Goal: Leave review/rating: Leave review/rating

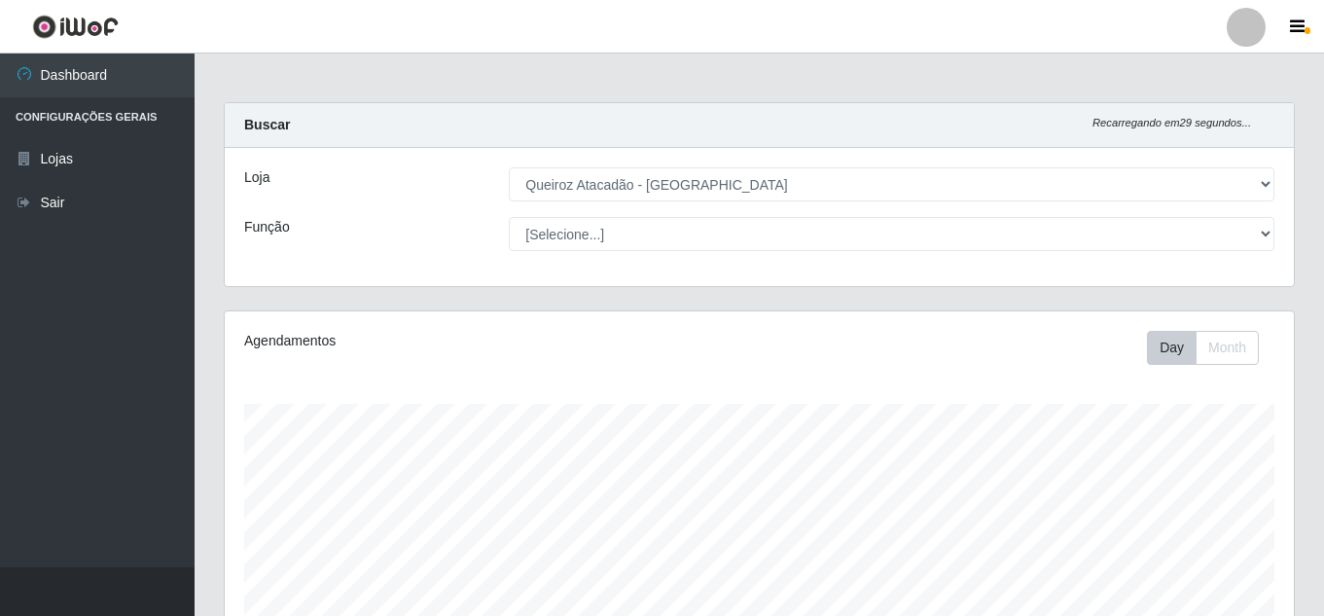
select select "225"
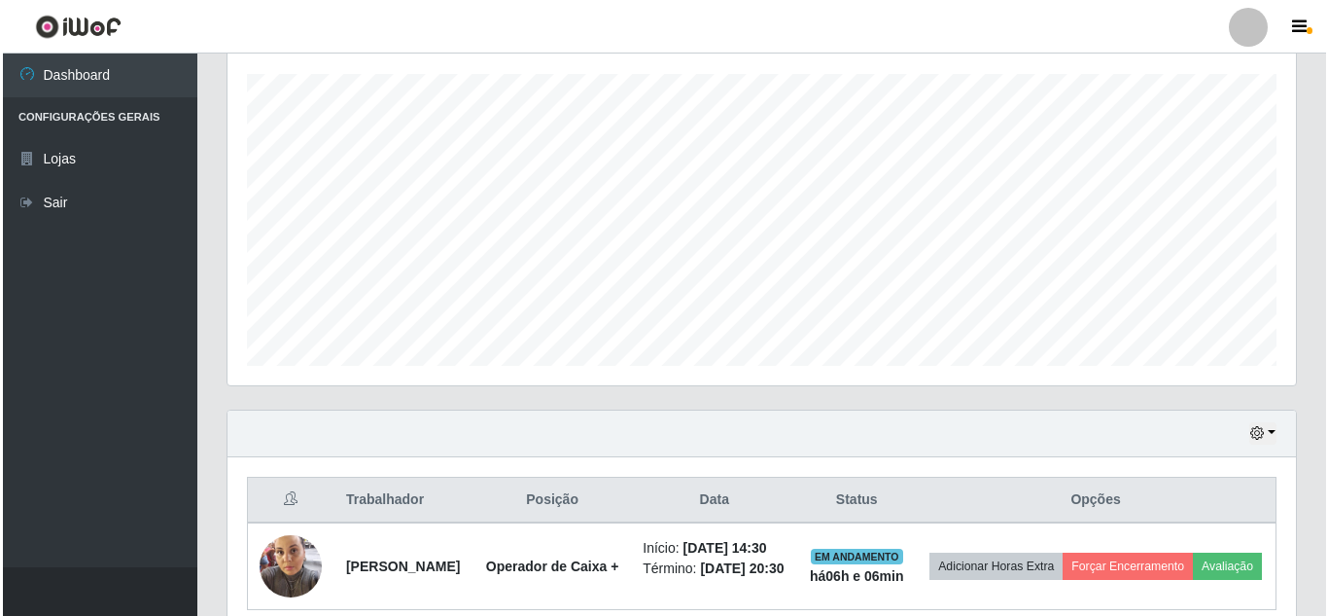
scroll to position [404, 1069]
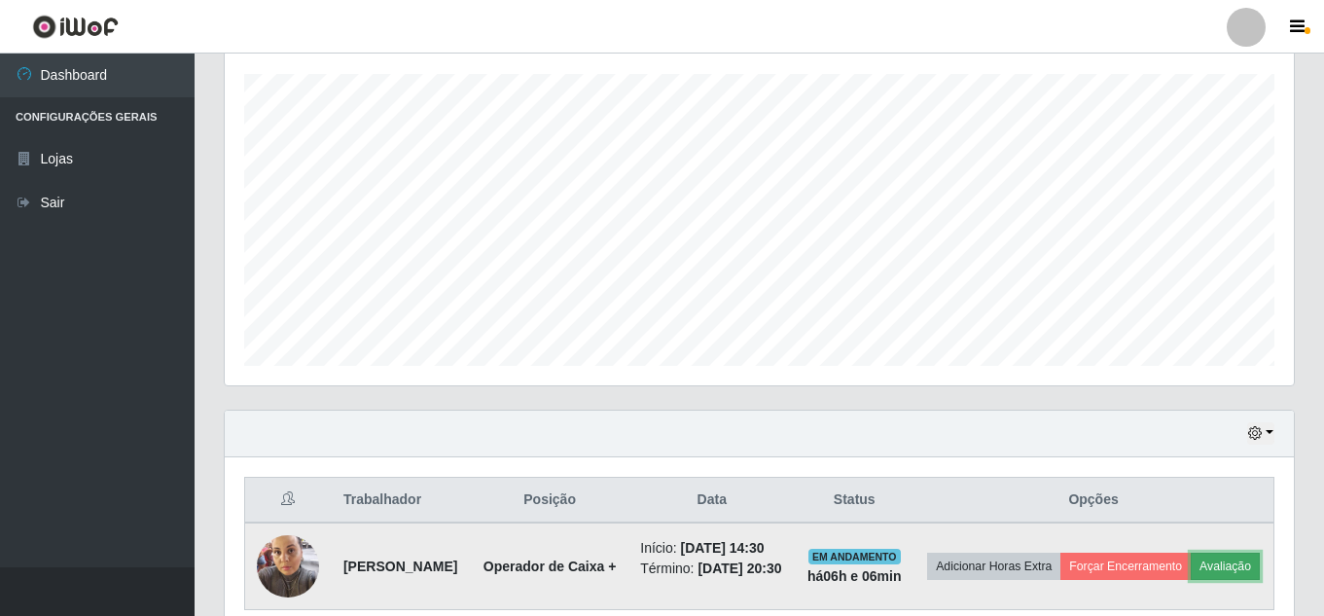
click at [1190, 580] on button "Avaliação" at bounding box center [1224, 565] width 69 height 27
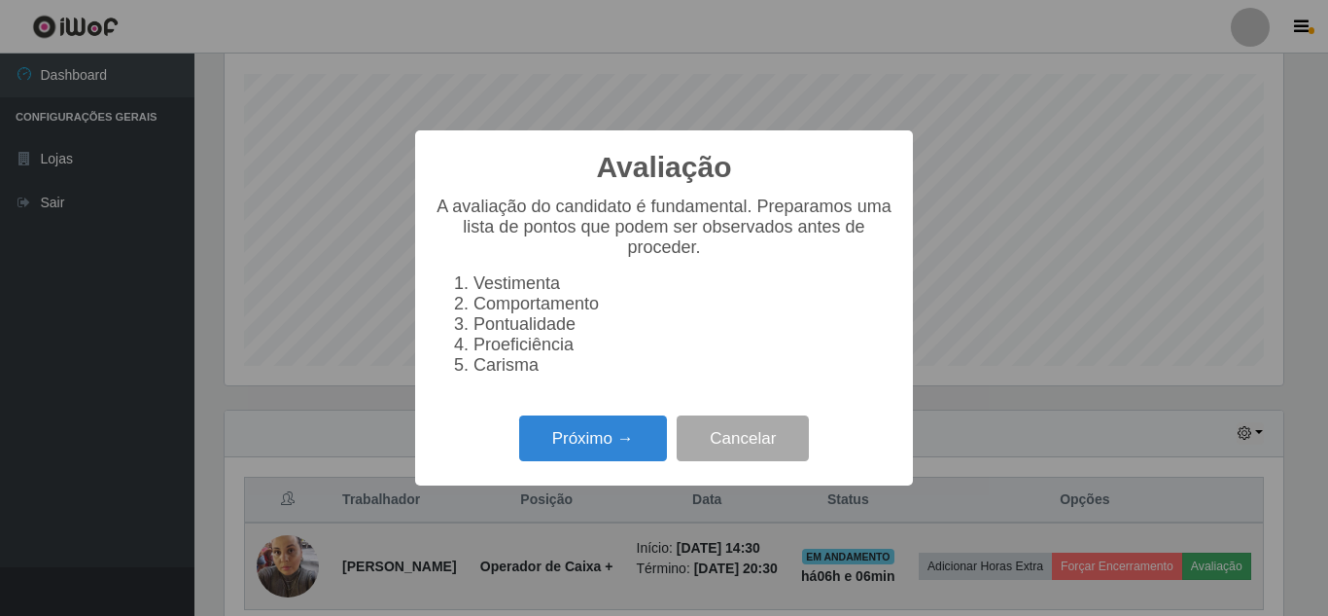
scroll to position [404, 1059]
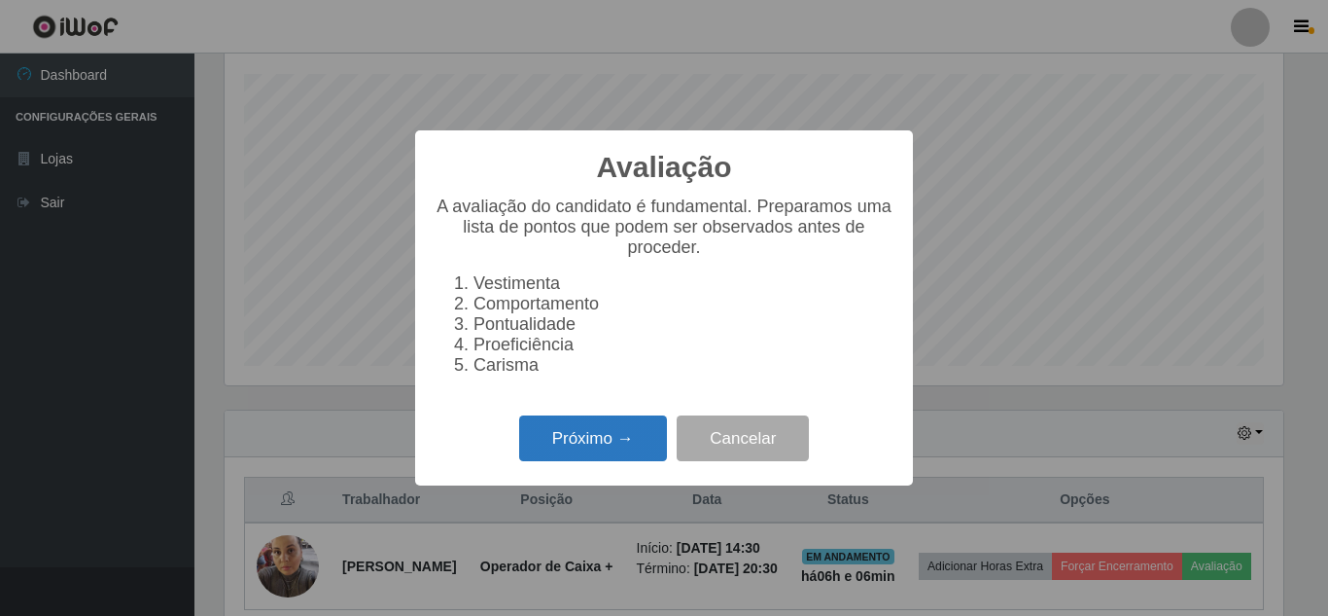
click at [583, 444] on button "Próximo →" at bounding box center [593, 438] width 148 height 46
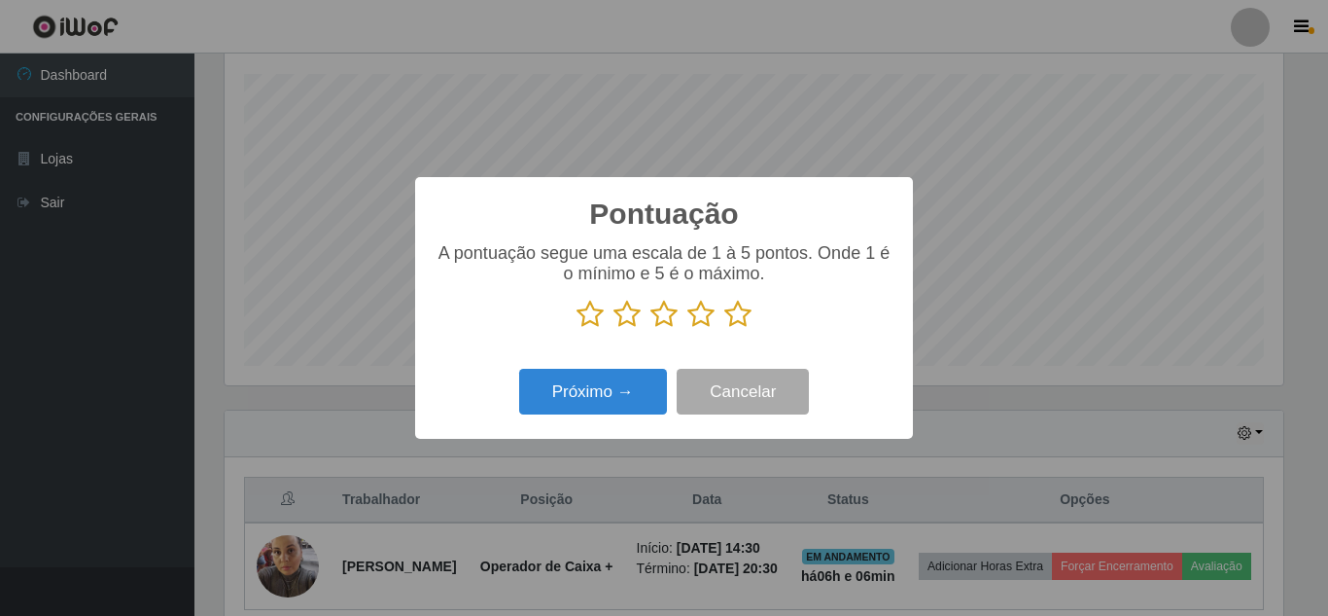
scroll to position [972112, 971457]
click at [733, 315] on icon at bounding box center [738, 314] width 27 height 29
click at [725, 329] on input "radio" at bounding box center [725, 329] width 0 height 0
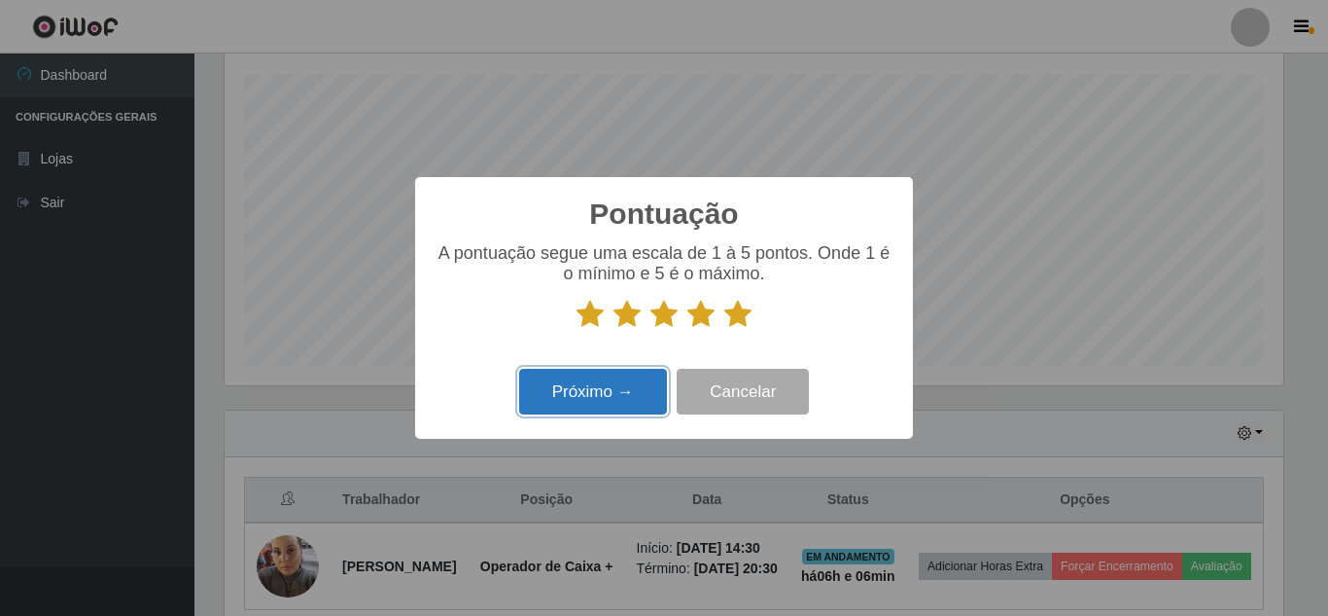
click at [564, 406] on button "Próximo →" at bounding box center [593, 392] width 148 height 46
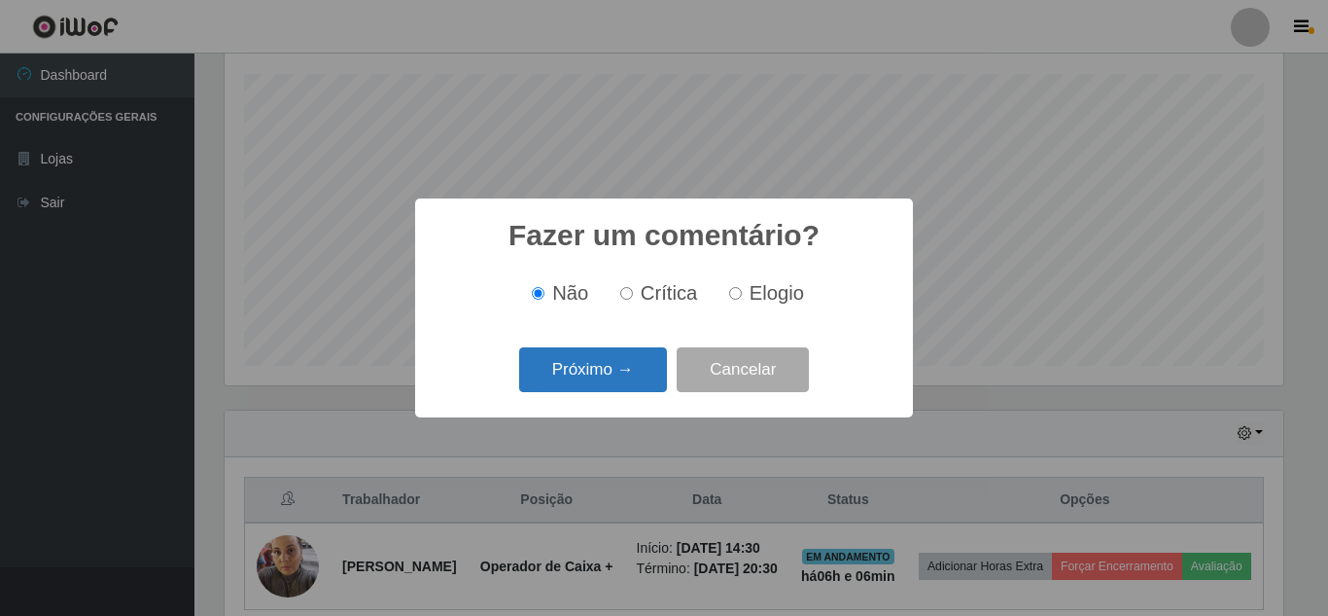
click at [604, 373] on button "Próximo →" at bounding box center [593, 370] width 148 height 46
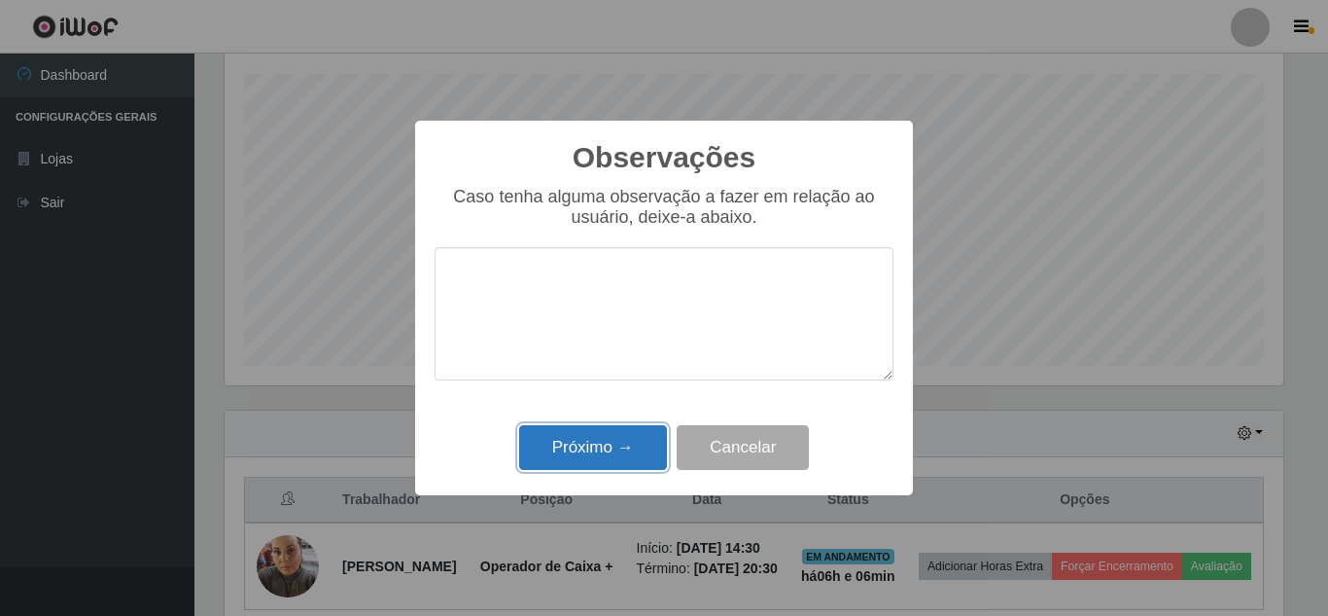
click at [601, 440] on button "Próximo →" at bounding box center [593, 448] width 148 height 46
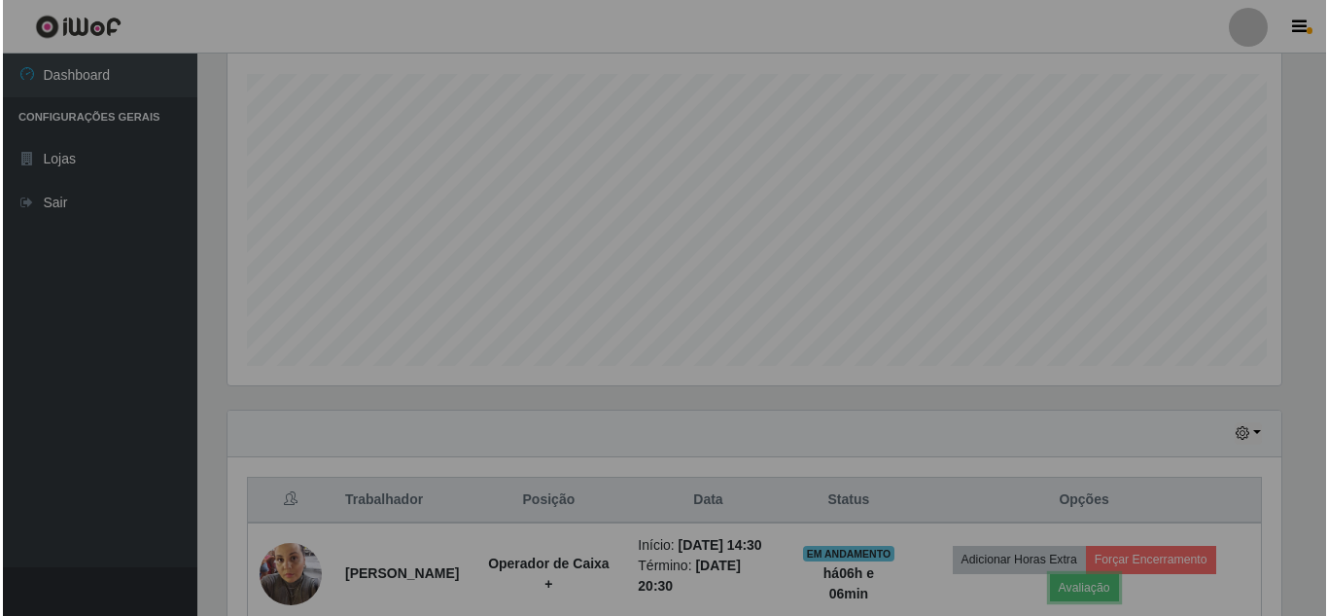
scroll to position [404, 1069]
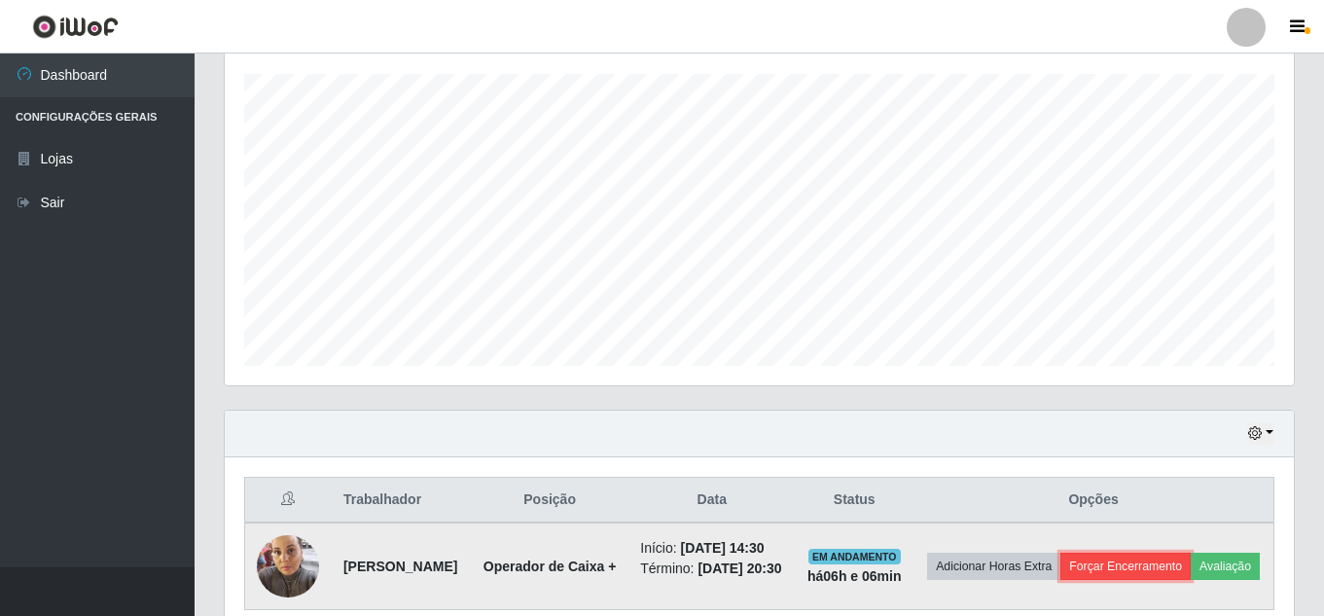
click at [1187, 563] on button "Forçar Encerramento" at bounding box center [1125, 565] width 130 height 27
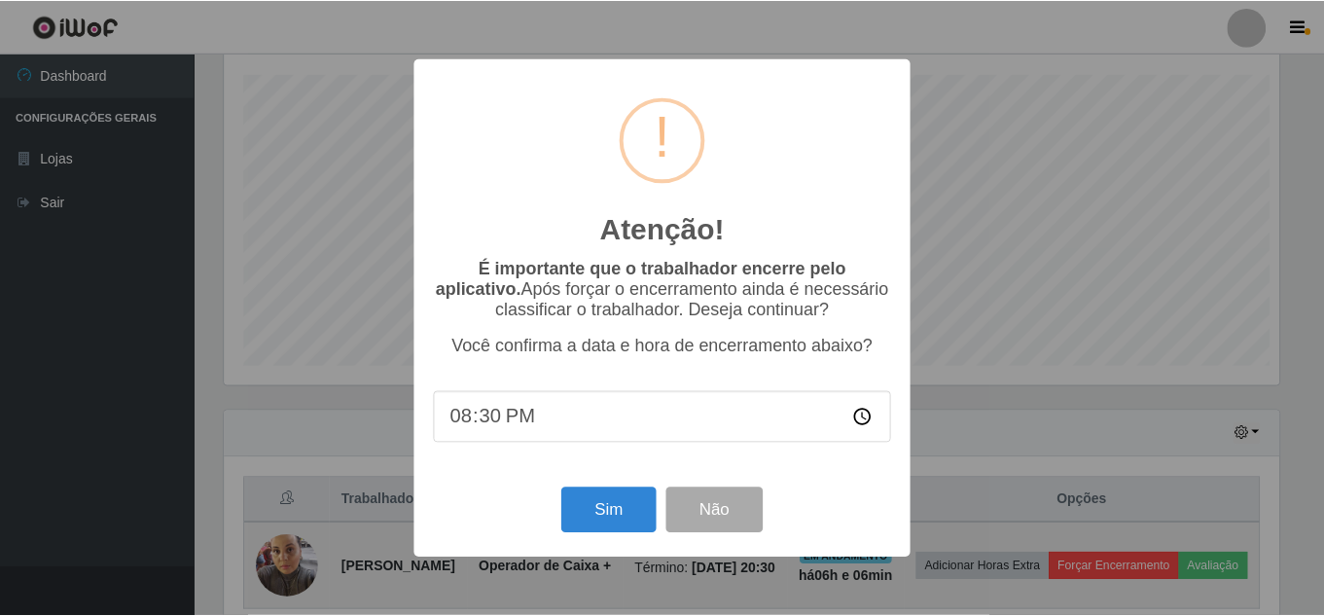
scroll to position [404, 1059]
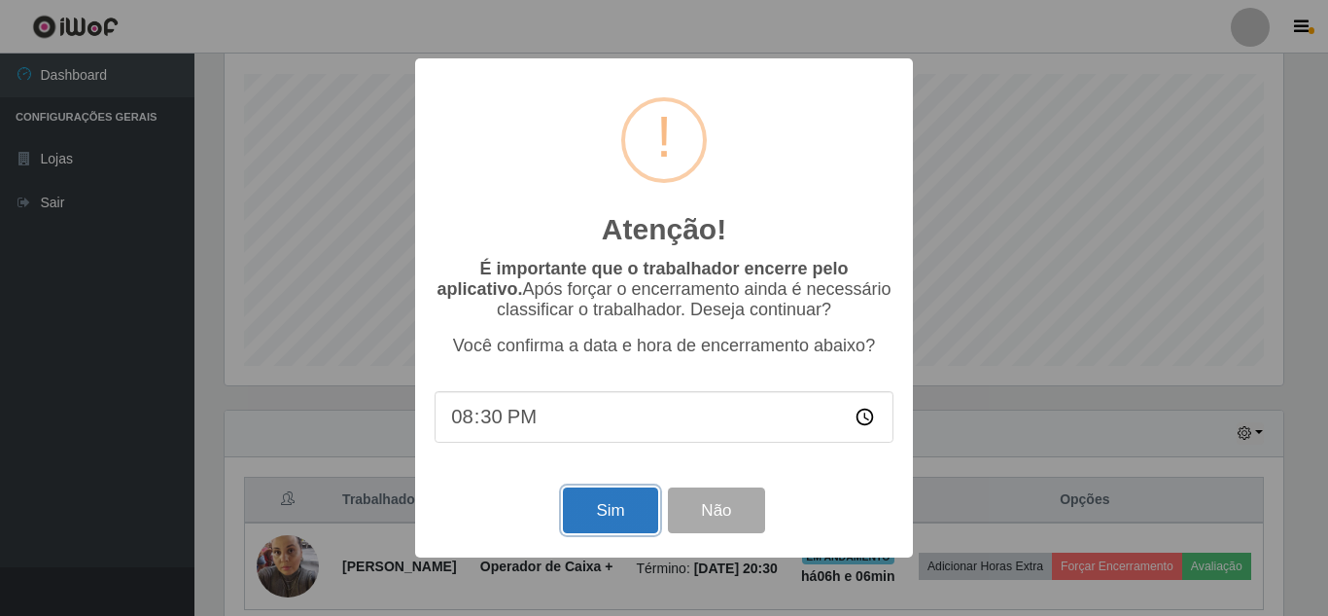
click at [587, 516] on button "Sim" at bounding box center [610, 510] width 94 height 46
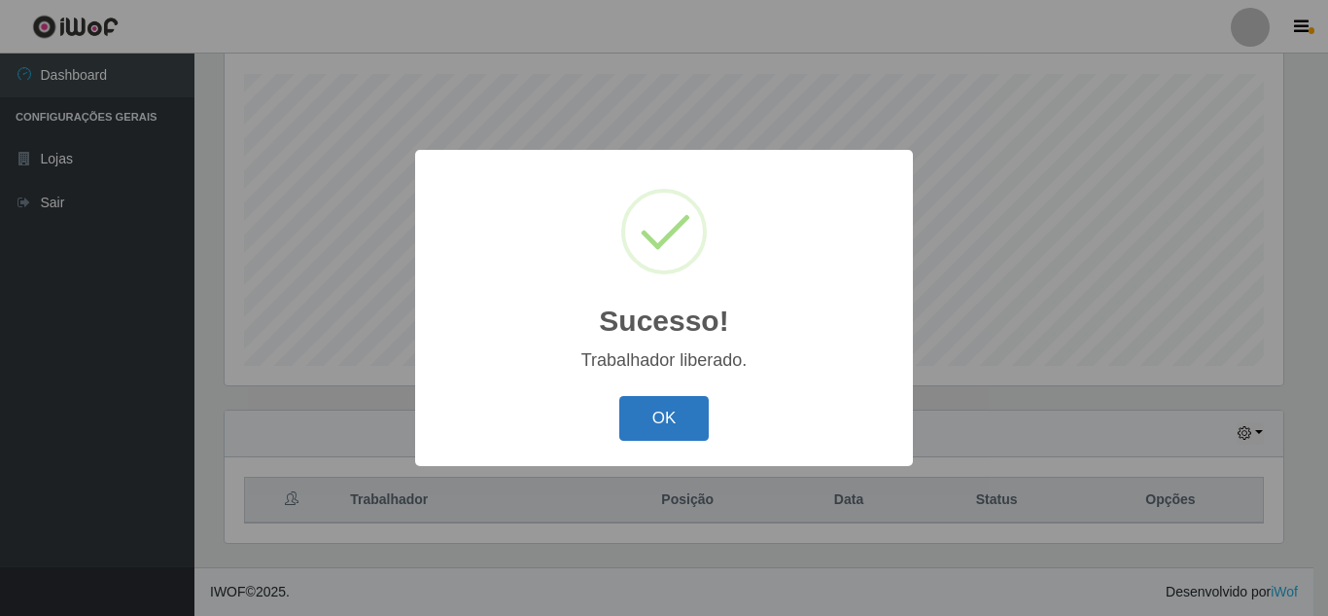
click at [668, 419] on button "OK" at bounding box center [664, 419] width 90 height 46
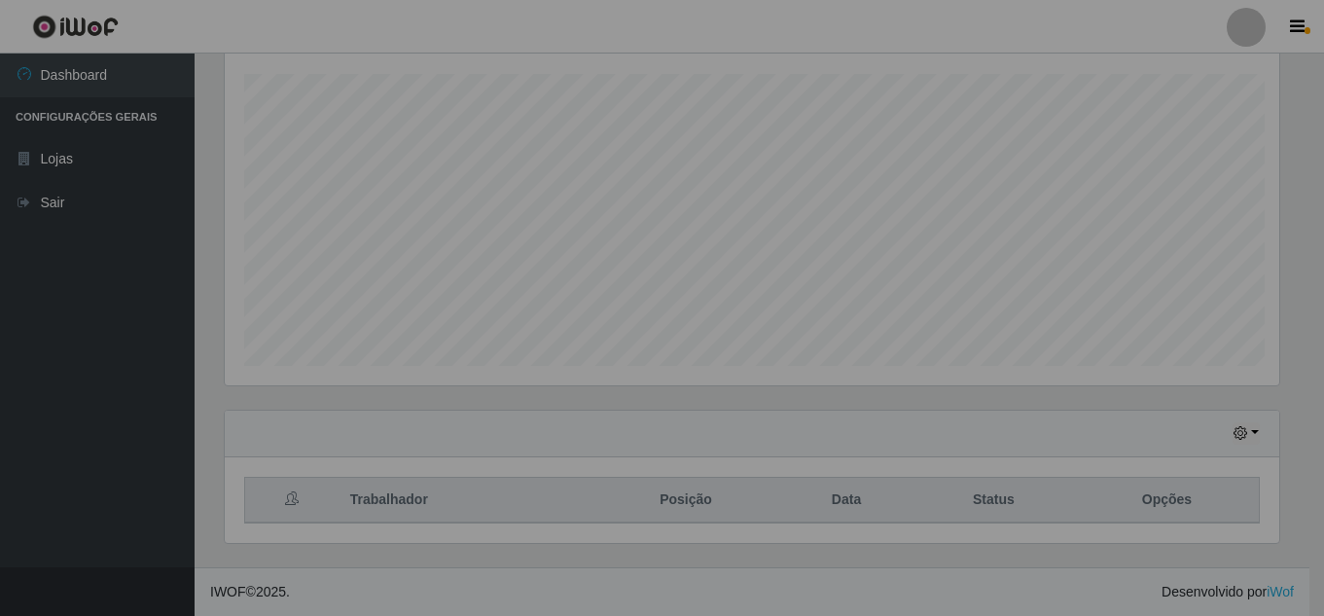
scroll to position [404, 1069]
